Goal: Find specific page/section: Find specific page/section

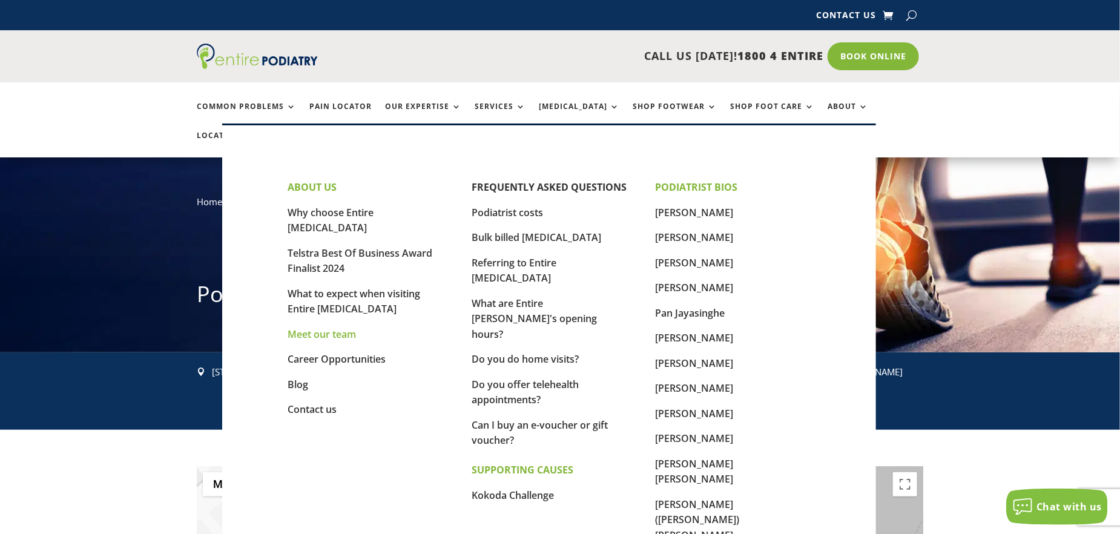
click at [344, 327] on link "Meet our team" at bounding box center [321, 333] width 68 height 13
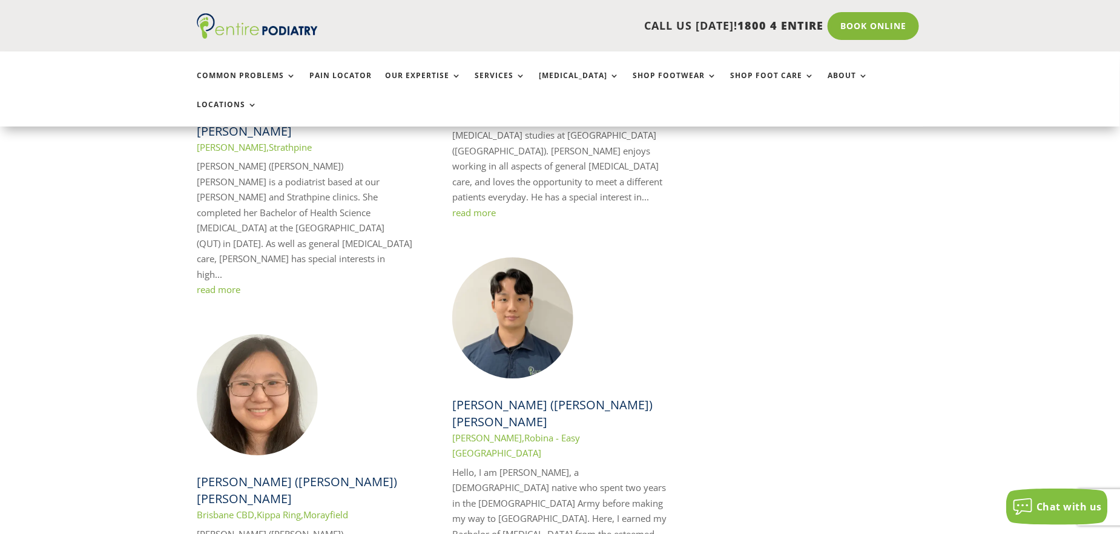
scroll to position [1816, 0]
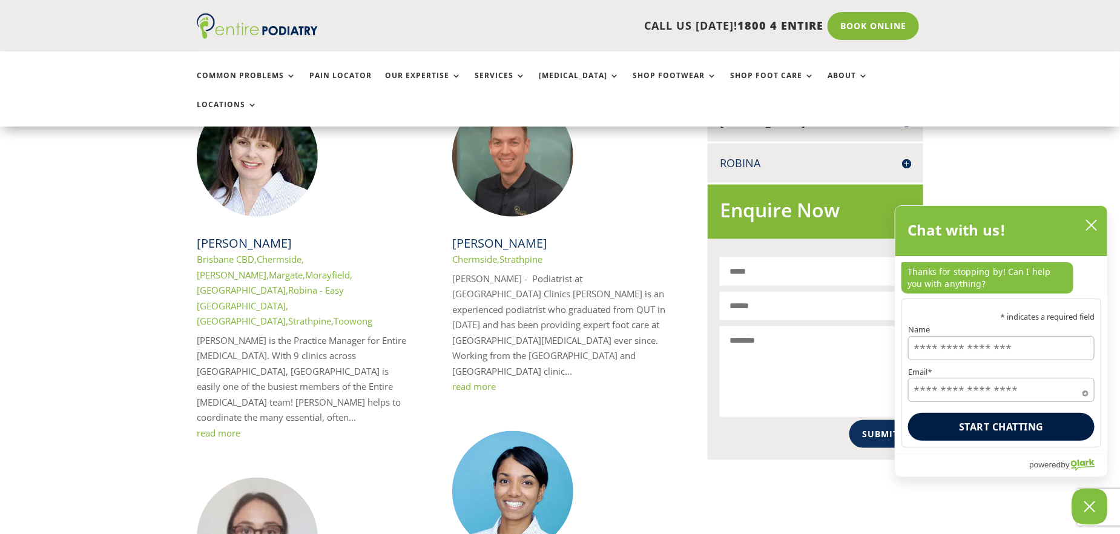
scroll to position [645, 0]
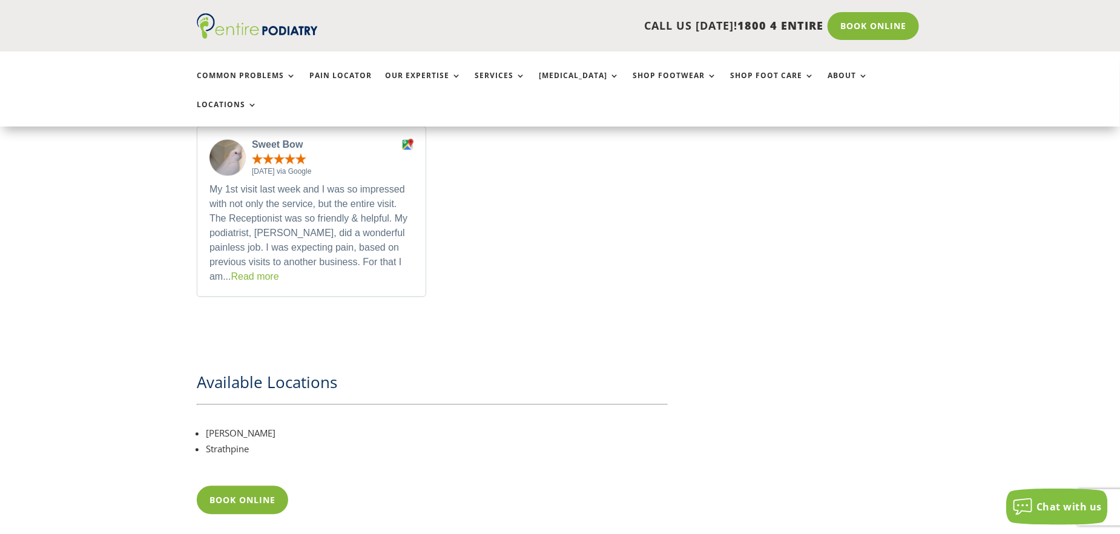
scroll to position [1486, 0]
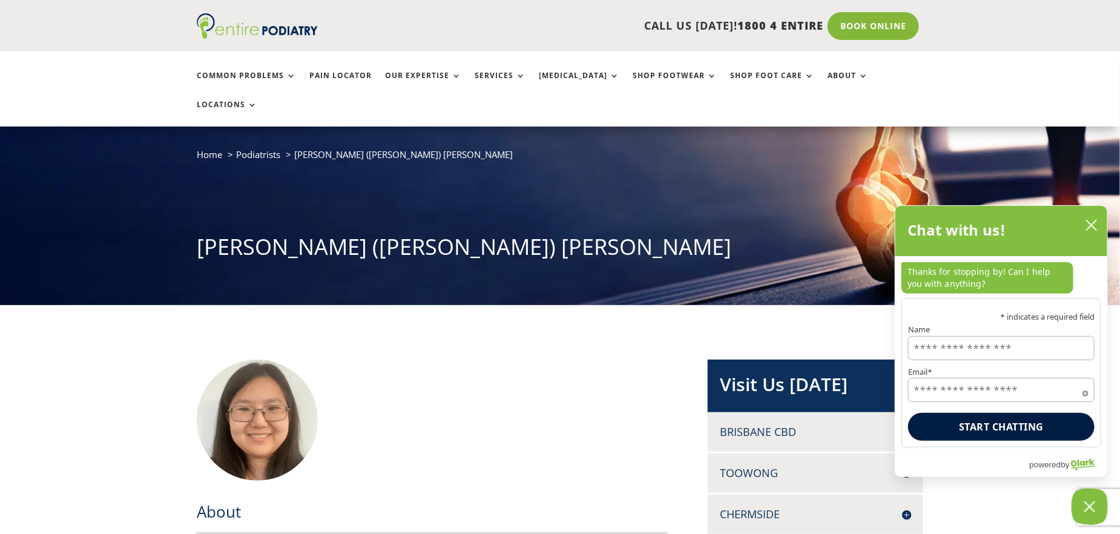
scroll to position [45, 0]
